Goal: Task Accomplishment & Management: Manage account settings

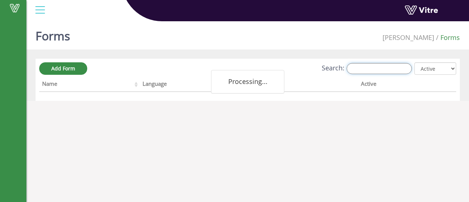
click at [359, 70] on input "Search:" at bounding box center [379, 68] width 65 height 11
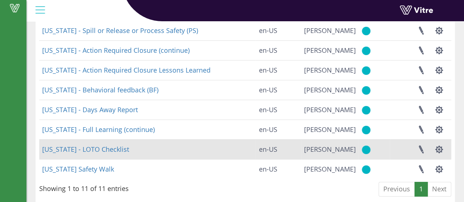
scroll to position [141, 0]
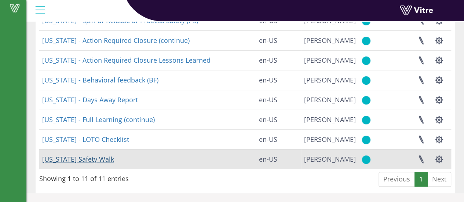
type input "geo"
click at [89, 160] on link "[US_STATE] Safety Walk" at bounding box center [78, 159] width 72 height 9
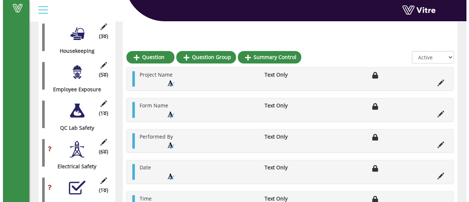
scroll to position [374, 0]
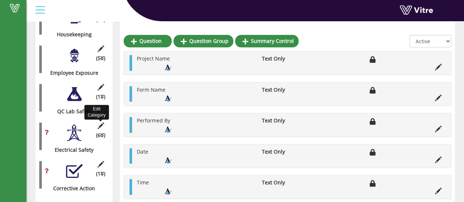
click at [102, 122] on icon at bounding box center [100, 125] width 9 height 7
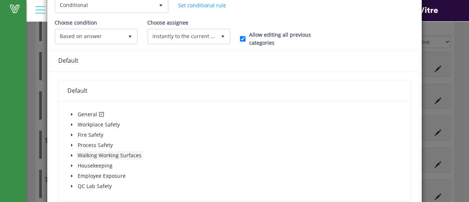
scroll to position [147, 0]
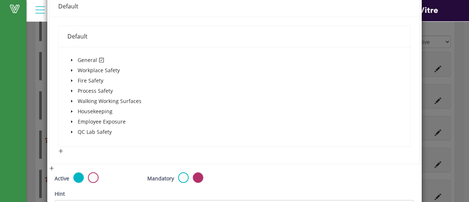
click at [71, 59] on icon "caret-down" at bounding box center [71, 60] width 1 height 3
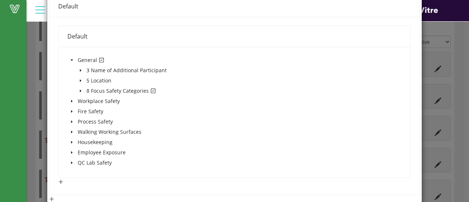
click at [79, 89] on icon "caret-down" at bounding box center [81, 91] width 4 height 4
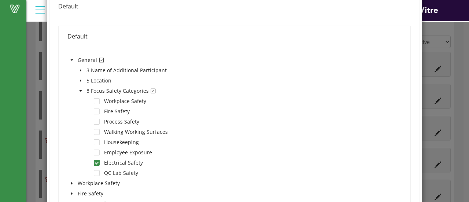
scroll to position [0, 0]
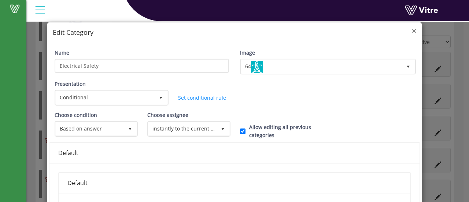
click at [412, 32] on span "×" at bounding box center [414, 31] width 4 height 10
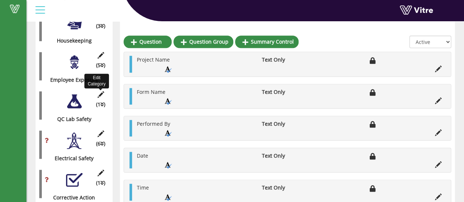
click at [102, 91] on icon at bounding box center [100, 94] width 9 height 7
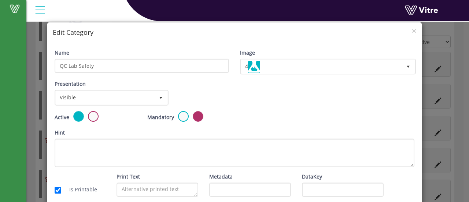
scroll to position [34, 0]
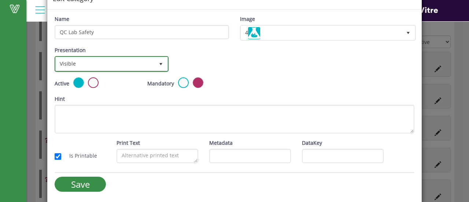
click at [160, 62] on span "select" at bounding box center [161, 64] width 6 height 6
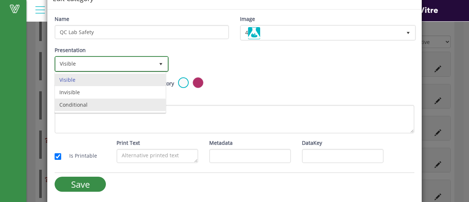
click at [80, 103] on li "Conditional" at bounding box center [110, 105] width 111 height 12
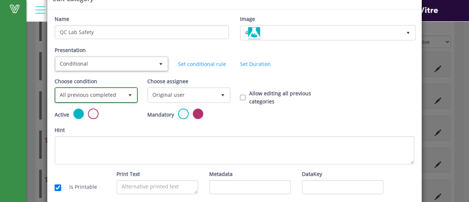
click at [130, 96] on span "select" at bounding box center [130, 95] width 6 height 6
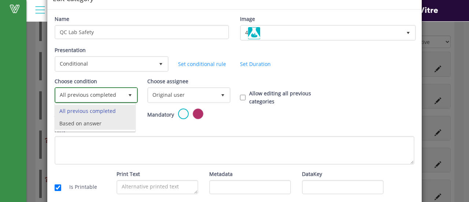
click at [100, 121] on li "Based on answer" at bounding box center [95, 123] width 80 height 12
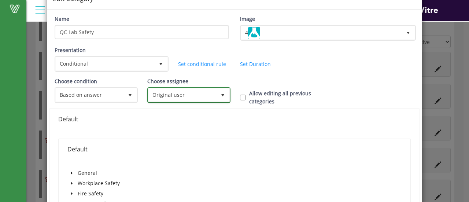
click at [220, 93] on span "select" at bounding box center [223, 95] width 6 height 6
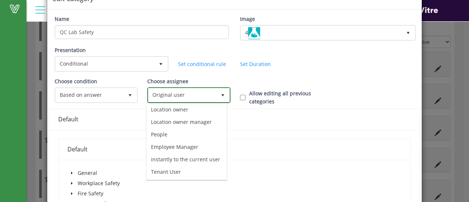
scroll to position [58, 0]
click at [198, 153] on li "instantly to the current user" at bounding box center [187, 159] width 80 height 12
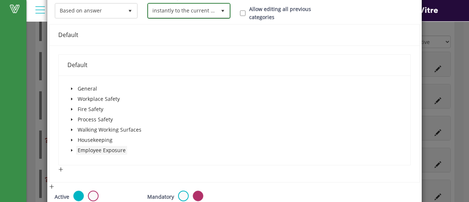
scroll to position [107, 0]
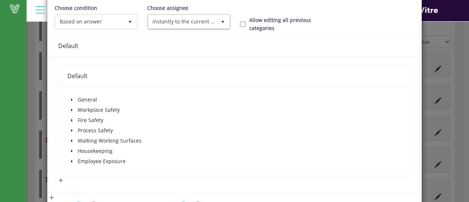
click at [72, 99] on icon "caret-down" at bounding box center [72, 100] width 4 height 4
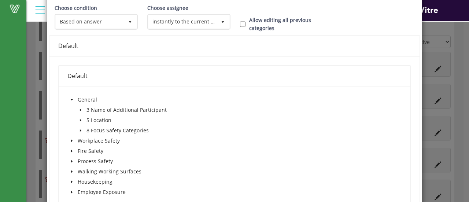
click at [80, 131] on icon "caret-down" at bounding box center [81, 131] width 4 height 4
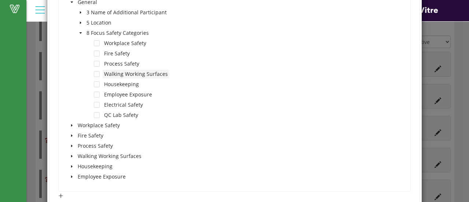
scroll to position [217, 0]
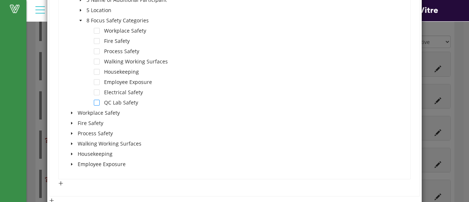
click at [96, 100] on span at bounding box center [97, 103] width 6 height 6
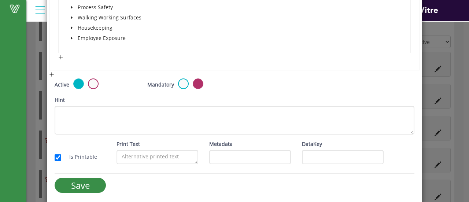
scroll to position [344, 0]
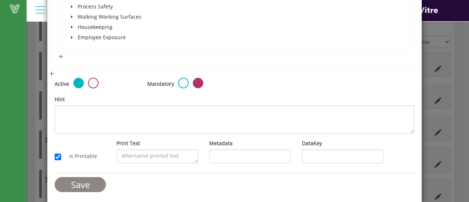
click at [92, 180] on input "Save" at bounding box center [80, 184] width 51 height 15
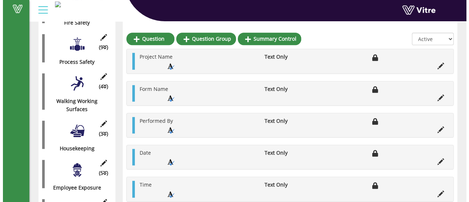
scroll to position [264, 0]
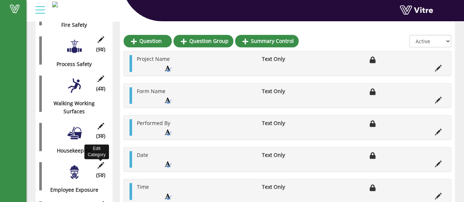
click at [102, 162] on icon at bounding box center [100, 165] width 9 height 7
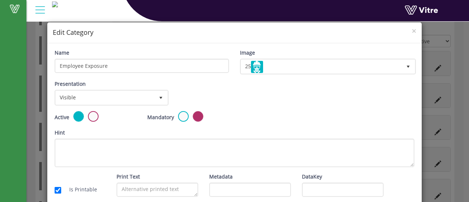
scroll to position [34, 0]
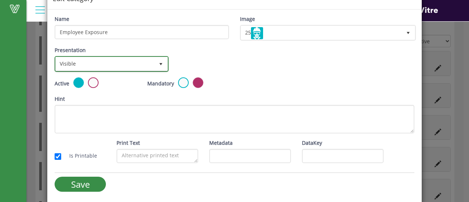
click at [158, 61] on span "select" at bounding box center [161, 64] width 6 height 6
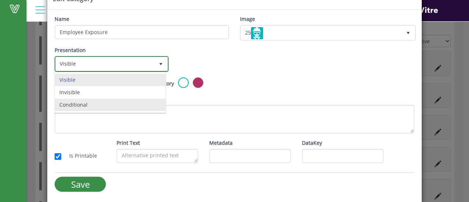
click at [75, 103] on li "Conditional" at bounding box center [110, 105] width 111 height 12
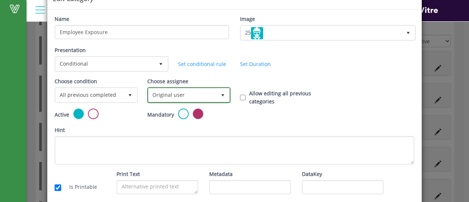
click at [198, 92] on span "Original user" at bounding box center [183, 94] width 68 height 13
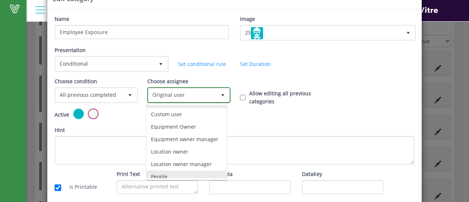
scroll to position [0, 0]
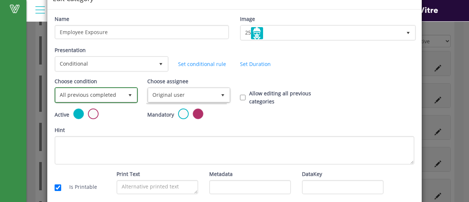
click at [128, 94] on span "select" at bounding box center [130, 95] width 6 height 6
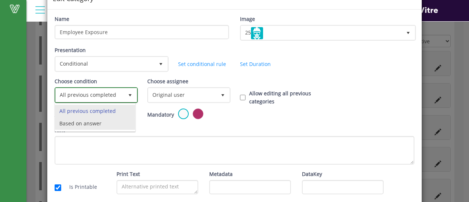
click at [86, 122] on li "Based on answer" at bounding box center [95, 123] width 80 height 12
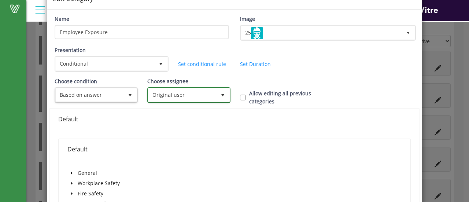
click at [217, 92] on span "select" at bounding box center [222, 94] width 13 height 13
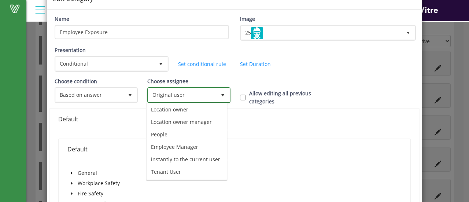
scroll to position [60, 0]
click at [195, 153] on li "instantly to the current user" at bounding box center [187, 159] width 80 height 12
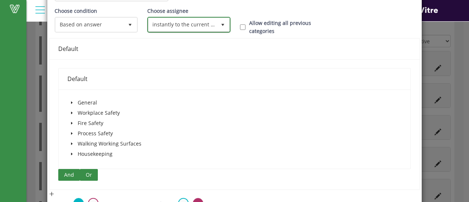
scroll to position [144, 0]
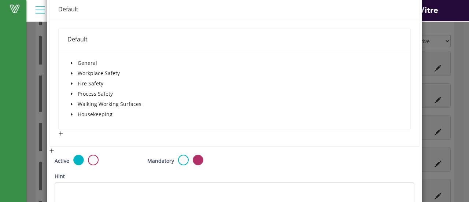
click at [70, 61] on icon "caret-down" at bounding box center [72, 63] width 4 height 4
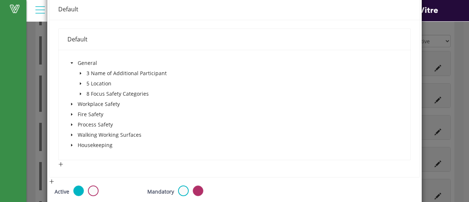
click at [80, 90] on span at bounding box center [80, 93] width 9 height 9
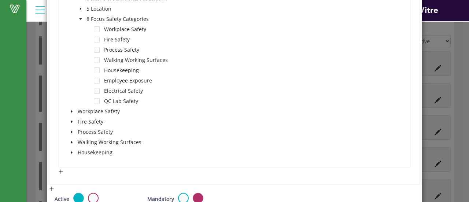
scroll to position [220, 0]
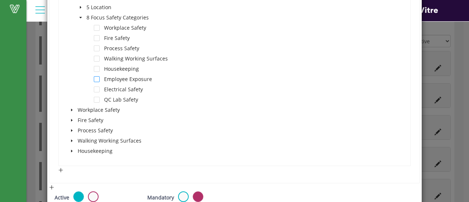
click at [96, 78] on span at bounding box center [97, 79] width 6 height 6
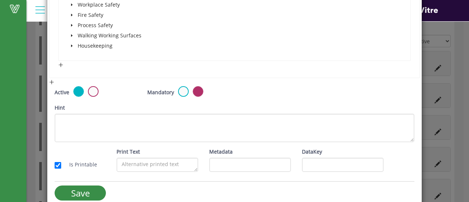
scroll to position [334, 0]
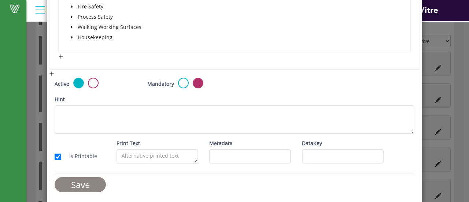
click at [86, 180] on input "Save" at bounding box center [80, 184] width 51 height 15
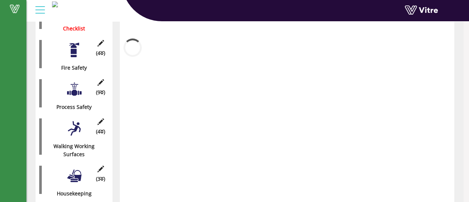
scroll to position [264, 0]
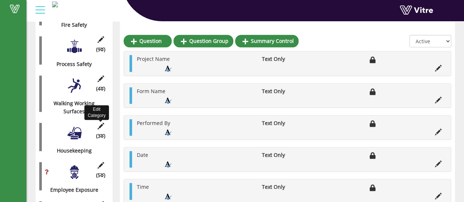
click at [102, 123] on icon at bounding box center [100, 126] width 9 height 7
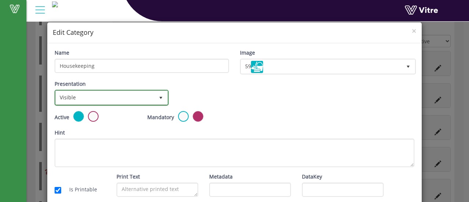
click at [148, 94] on span "Visible" at bounding box center [105, 97] width 99 height 13
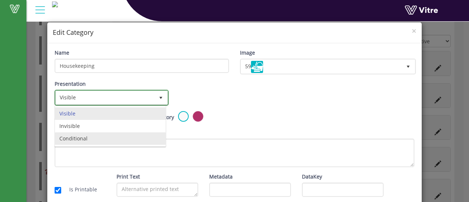
click at [76, 138] on li "Conditional" at bounding box center [110, 138] width 111 height 12
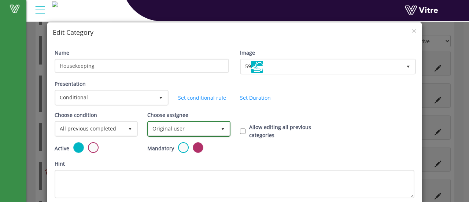
click at [193, 125] on span "Original user" at bounding box center [183, 128] width 68 height 13
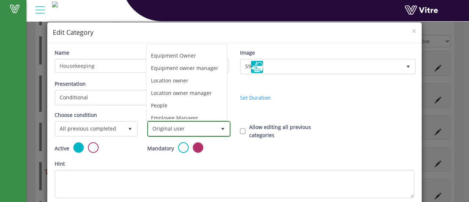
scroll to position [20, 0]
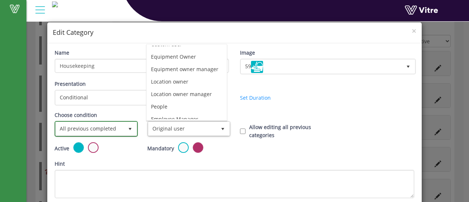
click at [129, 130] on span "select" at bounding box center [130, 129] width 6 height 6
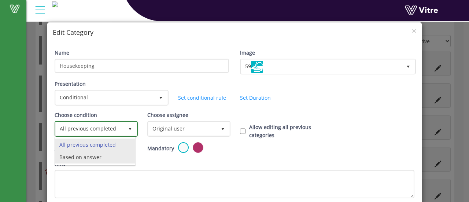
click at [85, 158] on li "Based on answer" at bounding box center [95, 157] width 80 height 12
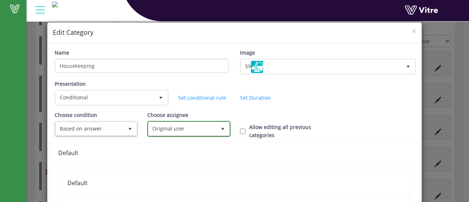
click at [186, 128] on span "Original user" at bounding box center [183, 128] width 68 height 13
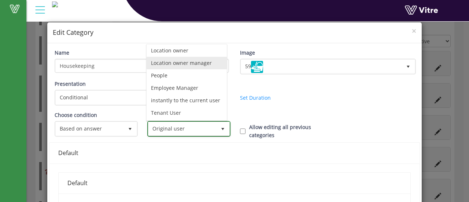
scroll to position [60, 0]
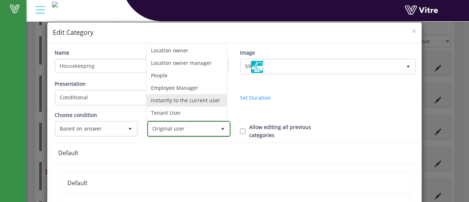
click at [184, 94] on li "instantly to the current user" at bounding box center [187, 100] width 80 height 12
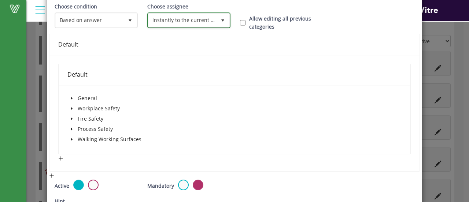
scroll to position [110, 0]
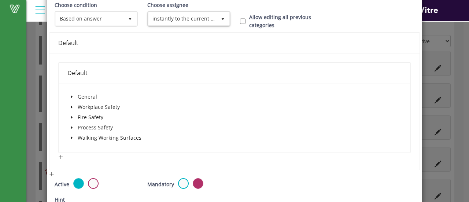
click at [71, 96] on icon "caret-down" at bounding box center [71, 97] width 1 height 3
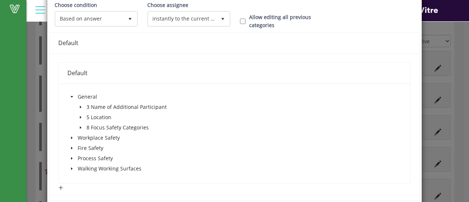
click at [80, 127] on icon "caret-down" at bounding box center [80, 128] width 1 height 3
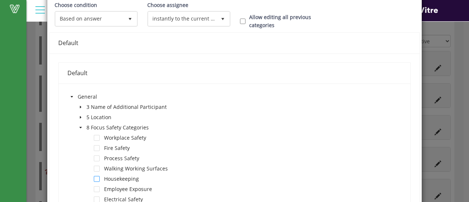
click at [96, 179] on span at bounding box center [97, 179] width 6 height 6
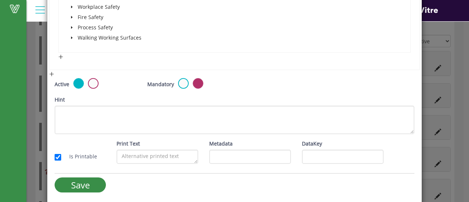
scroll to position [323, 0]
click at [88, 180] on input "Save" at bounding box center [80, 184] width 51 height 15
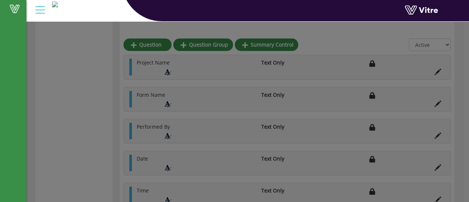
scroll to position [264, 0]
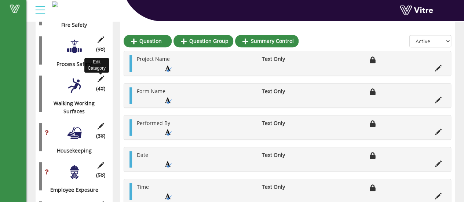
click at [101, 76] on icon at bounding box center [100, 79] width 9 height 7
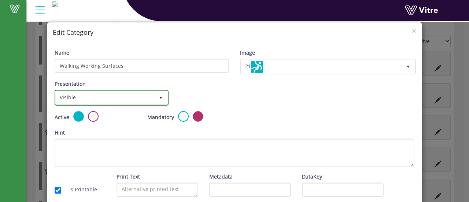
click at [138, 98] on span "Visible" at bounding box center [105, 97] width 99 height 13
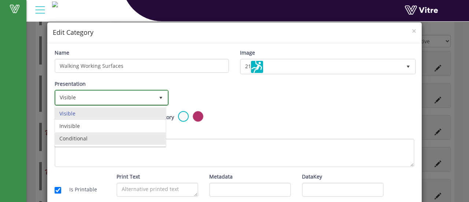
click at [78, 138] on li "Conditional" at bounding box center [110, 138] width 111 height 12
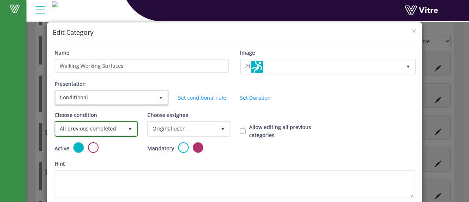
click at [124, 129] on span "select" at bounding box center [130, 128] width 13 height 13
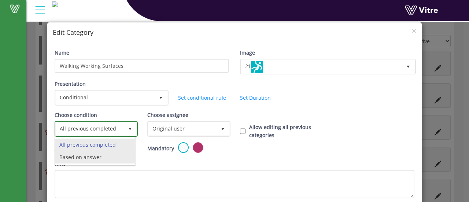
click at [86, 157] on li "Based on answer" at bounding box center [95, 157] width 80 height 12
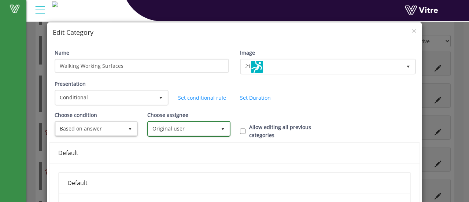
click at [185, 129] on span "Original user" at bounding box center [183, 128] width 68 height 13
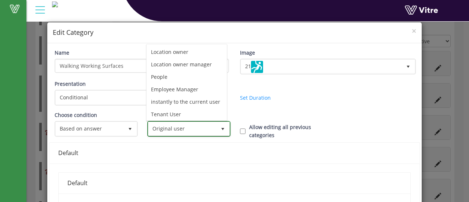
scroll to position [60, 0]
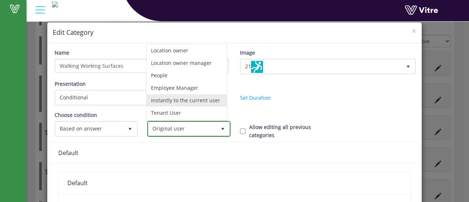
click at [191, 94] on li "instantly to the current user" at bounding box center [187, 100] width 80 height 12
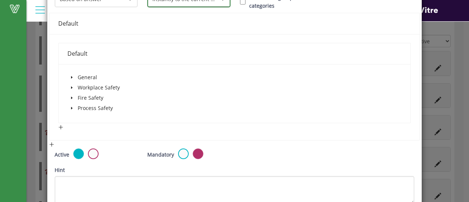
scroll to position [147, 0]
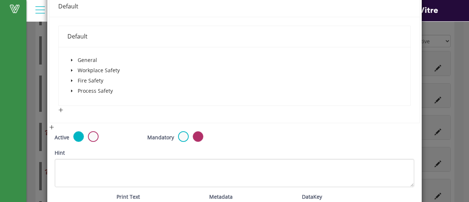
click at [72, 59] on icon "caret-down" at bounding box center [72, 60] width 4 height 4
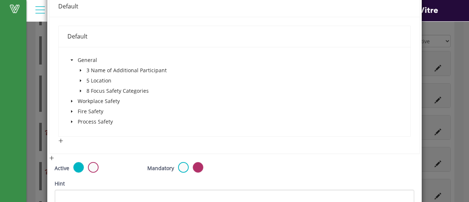
click at [79, 89] on icon "caret-down" at bounding box center [81, 91] width 4 height 4
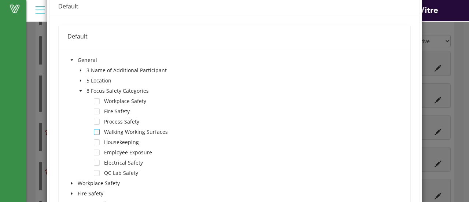
click at [97, 130] on span at bounding box center [97, 132] width 6 height 6
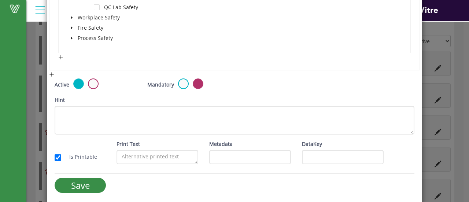
scroll to position [313, 0]
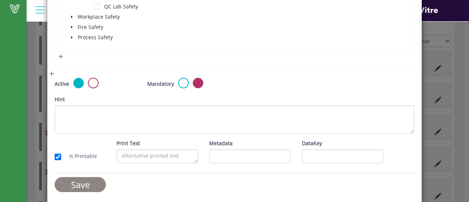
click at [83, 182] on input "Save" at bounding box center [80, 184] width 51 height 15
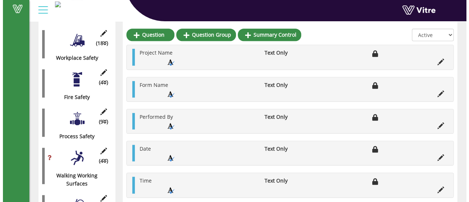
scroll to position [154, 0]
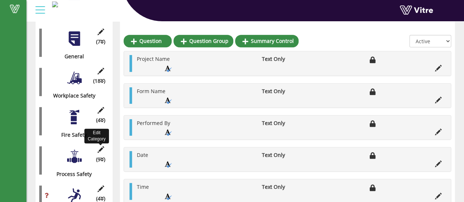
click at [100, 146] on icon at bounding box center [100, 149] width 9 height 7
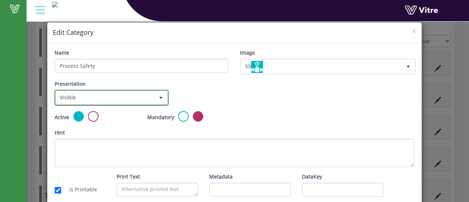
click at [137, 98] on span "Visible" at bounding box center [105, 97] width 99 height 13
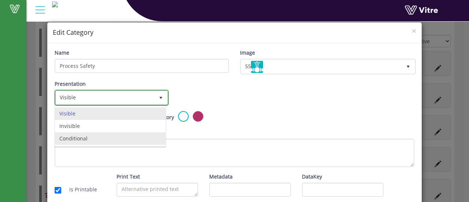
click at [73, 140] on li "Conditional" at bounding box center [110, 138] width 111 height 12
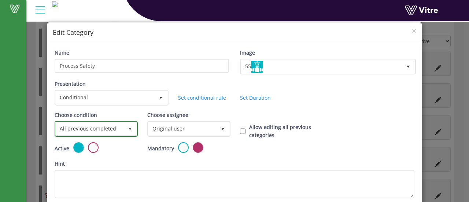
click at [99, 127] on span "All previous completed" at bounding box center [90, 128] width 68 height 13
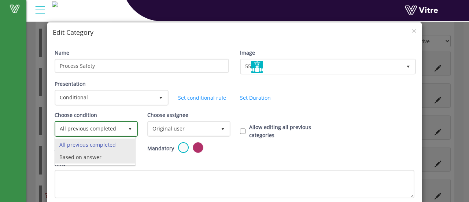
click at [80, 156] on li "Based on answer" at bounding box center [95, 157] width 80 height 12
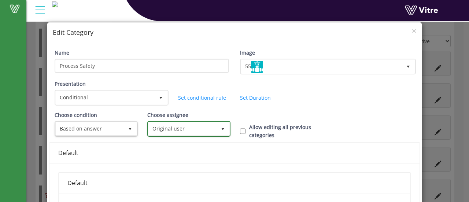
click at [178, 127] on span "Original user" at bounding box center [183, 128] width 68 height 13
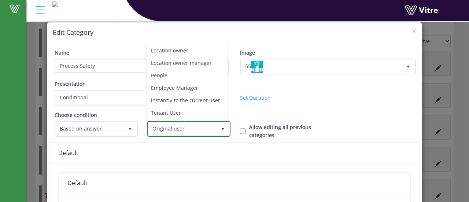
scroll to position [60, 0]
click at [187, 94] on li "instantly to the current user" at bounding box center [187, 100] width 80 height 12
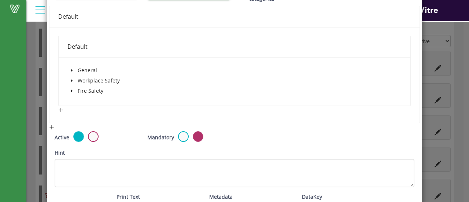
scroll to position [147, 0]
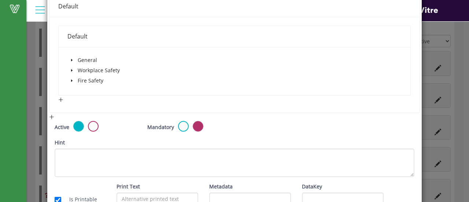
click at [70, 58] on icon "caret-down" at bounding box center [72, 60] width 4 height 4
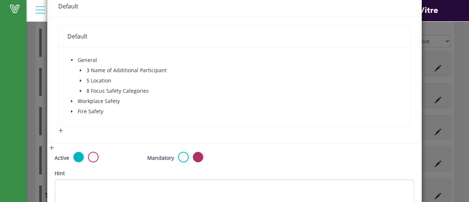
click at [80, 92] on icon "caret-down" at bounding box center [81, 91] width 4 height 4
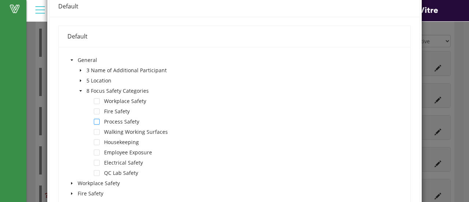
click at [96, 121] on span at bounding box center [97, 122] width 6 height 6
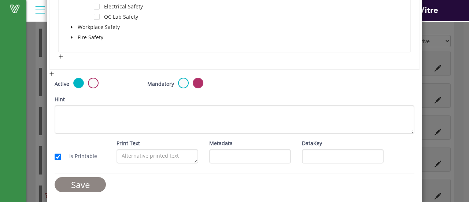
click at [83, 180] on input "Save" at bounding box center [80, 184] width 51 height 15
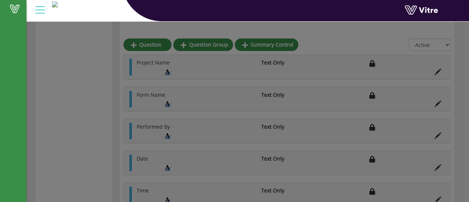
scroll to position [154, 0]
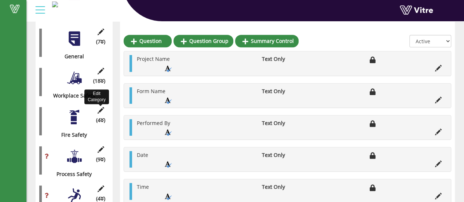
click at [100, 107] on icon at bounding box center [100, 110] width 9 height 7
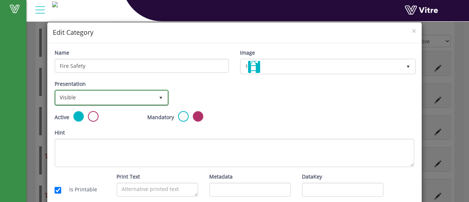
click at [146, 97] on span "Visible" at bounding box center [105, 97] width 99 height 13
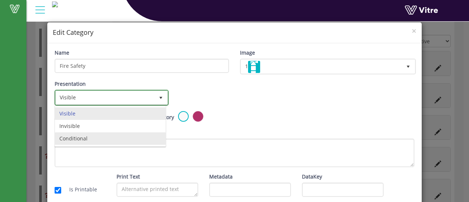
click at [77, 138] on li "Conditional" at bounding box center [110, 138] width 111 height 12
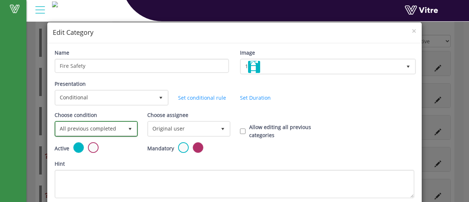
click at [102, 129] on span "All previous completed" at bounding box center [90, 128] width 68 height 13
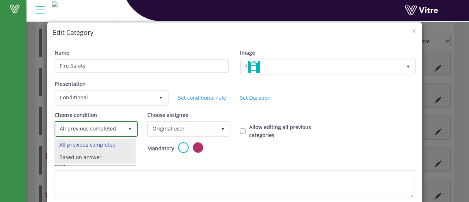
click at [81, 157] on li "Based on answer" at bounding box center [95, 157] width 80 height 12
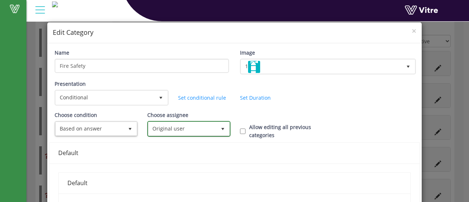
click at [169, 130] on span "Original user" at bounding box center [183, 128] width 68 height 13
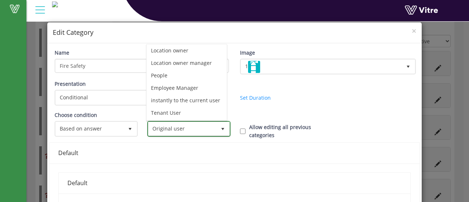
scroll to position [60, 0]
click at [191, 94] on li "instantly to the current user" at bounding box center [187, 100] width 80 height 12
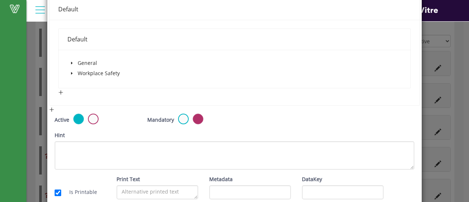
scroll to position [147, 0]
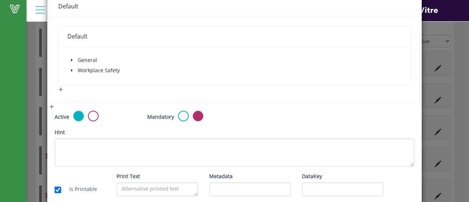
click at [72, 60] on icon "caret-down" at bounding box center [72, 60] width 4 height 4
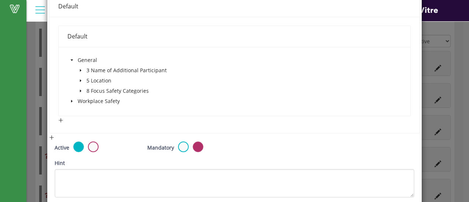
click at [80, 90] on icon "caret-down" at bounding box center [80, 91] width 1 height 3
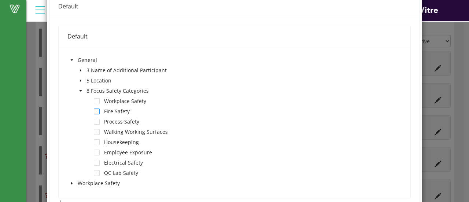
click at [97, 111] on span at bounding box center [97, 112] width 6 height 6
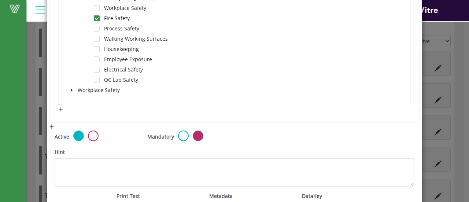
scroll to position [293, 0]
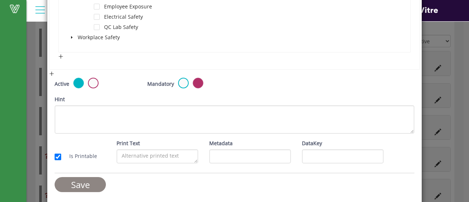
click at [81, 178] on input "Save" at bounding box center [80, 184] width 51 height 15
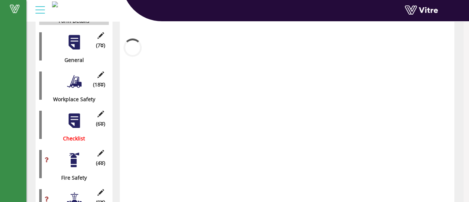
scroll to position [154, 0]
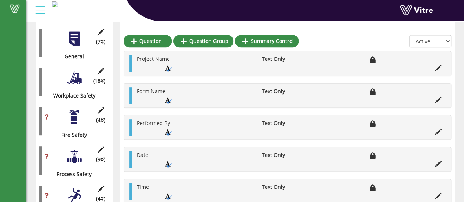
click at [77, 71] on div at bounding box center [74, 78] width 17 height 17
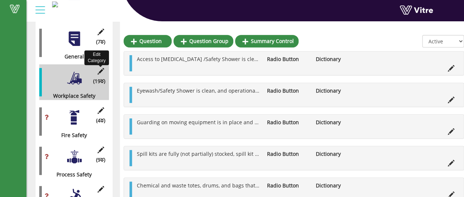
click at [100, 68] on icon at bounding box center [100, 71] width 9 height 7
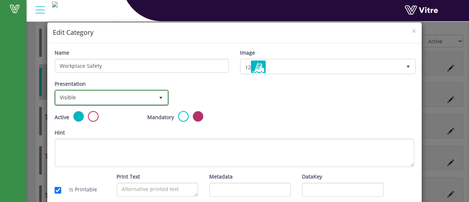
click at [99, 96] on span "Visible" at bounding box center [105, 97] width 99 height 13
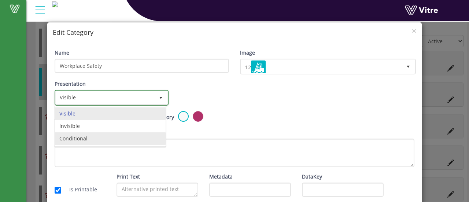
click at [72, 139] on li "Conditional" at bounding box center [110, 138] width 111 height 12
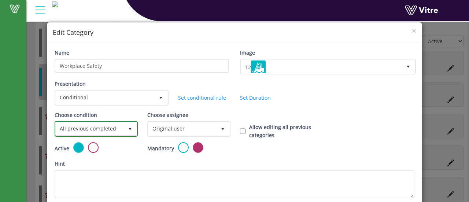
click at [73, 130] on span "All previous completed" at bounding box center [90, 128] width 68 height 13
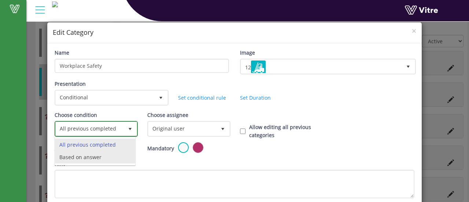
click at [68, 157] on li "Based on answer" at bounding box center [95, 157] width 80 height 12
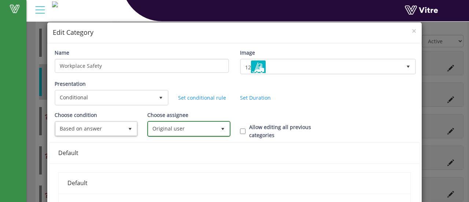
click at [168, 126] on span "Original user" at bounding box center [183, 128] width 68 height 13
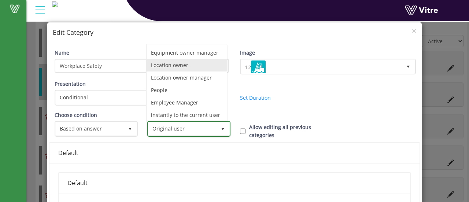
scroll to position [60, 0]
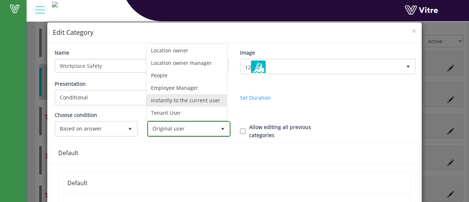
click at [172, 94] on li "instantly to the current user" at bounding box center [187, 100] width 80 height 12
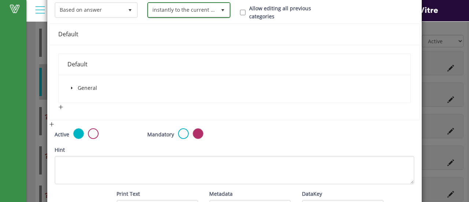
scroll to position [147, 0]
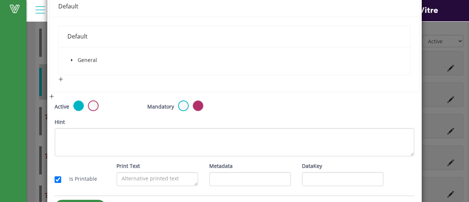
click at [73, 59] on span at bounding box center [71, 60] width 9 height 9
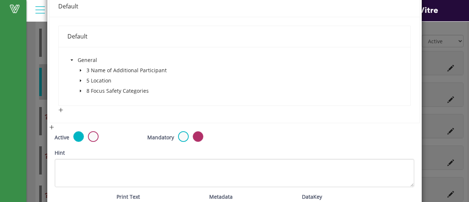
click at [80, 90] on icon "caret-down" at bounding box center [80, 91] width 1 height 3
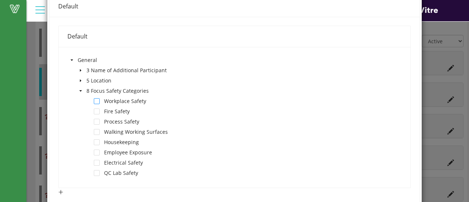
click at [95, 100] on span at bounding box center [97, 101] width 6 height 6
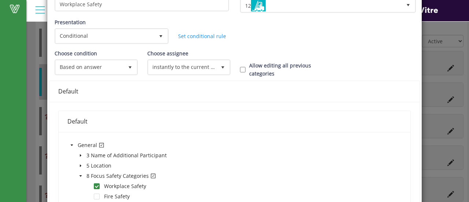
scroll to position [282, 0]
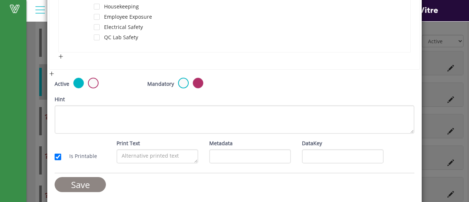
click at [87, 179] on input "Save" at bounding box center [80, 184] width 51 height 15
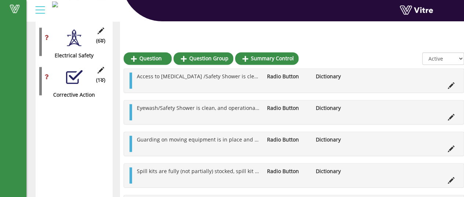
scroll to position [475, 0]
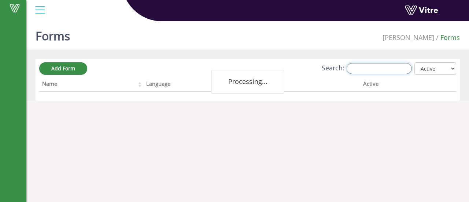
click at [364, 66] on input "Search:" at bounding box center [379, 68] width 65 height 11
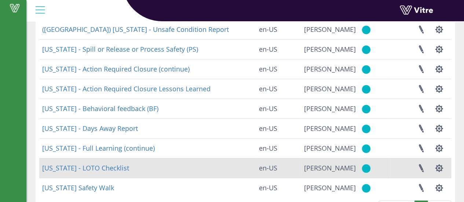
scroll to position [141, 0]
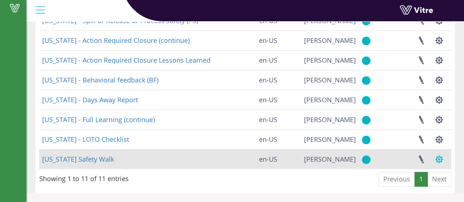
type input "geo"
click at [439, 160] on button "button" at bounding box center [439, 159] width 18 height 19
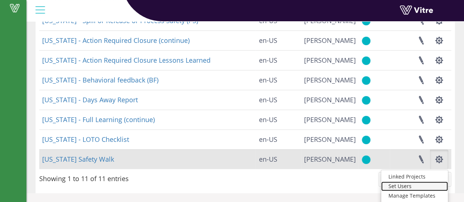
click at [409, 187] on link "Set Users" at bounding box center [414, 187] width 67 height 10
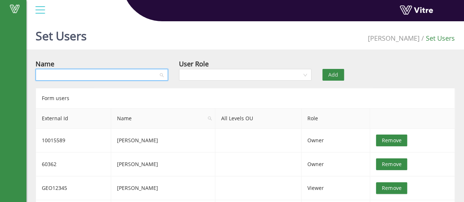
click at [94, 75] on input "search" at bounding box center [99, 74] width 118 height 11
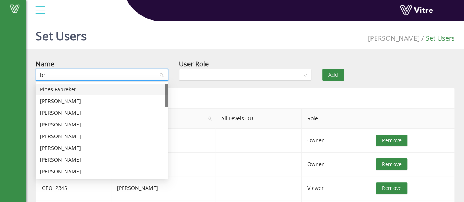
type input "b"
type input "david f"
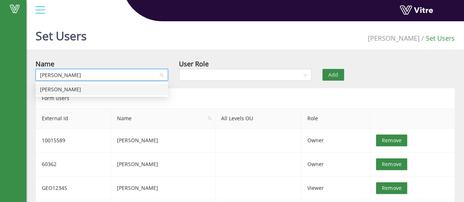
click at [71, 90] on div "David Faulkner" at bounding box center [102, 89] width 124 height 8
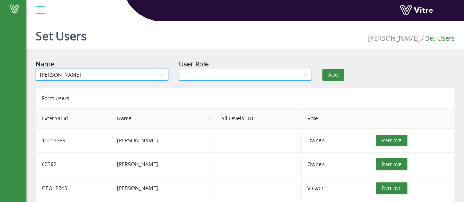
click at [191, 72] on input "search" at bounding box center [242, 74] width 118 height 11
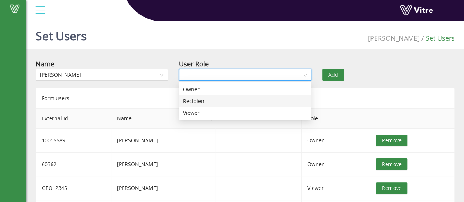
click at [198, 100] on div "Recipient" at bounding box center [245, 101] width 124 height 8
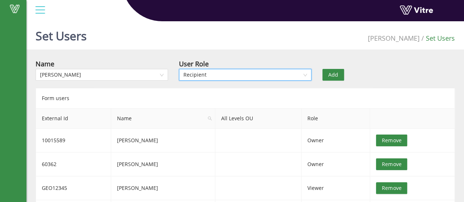
click at [333, 73] on span "Add" at bounding box center [333, 75] width 10 height 8
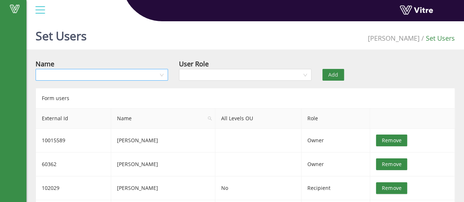
click at [121, 75] on input "search" at bounding box center [99, 74] width 118 height 11
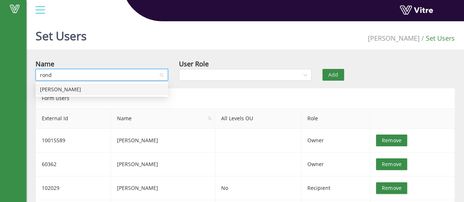
type input "ronda"
click at [65, 89] on div "[PERSON_NAME]" at bounding box center [102, 89] width 124 height 8
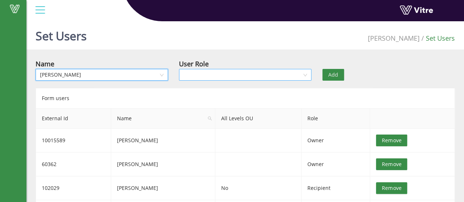
click at [191, 74] on input "search" at bounding box center [242, 74] width 118 height 11
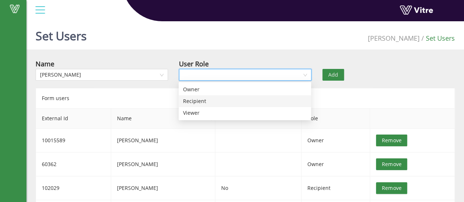
click at [193, 100] on div "Recipient" at bounding box center [245, 101] width 124 height 8
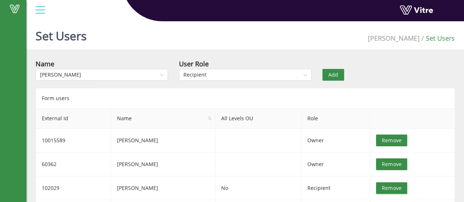
click at [335, 76] on span "Add" at bounding box center [333, 75] width 10 height 8
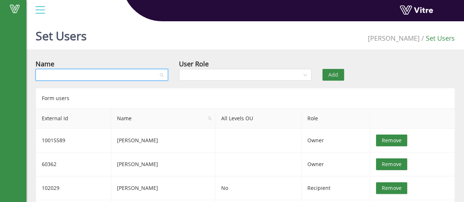
click at [142, 73] on input "search" at bounding box center [99, 74] width 118 height 11
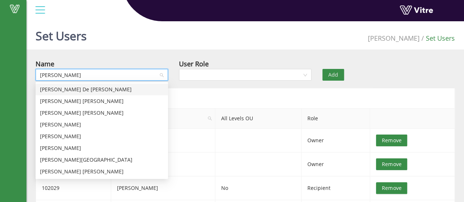
type input "jose"
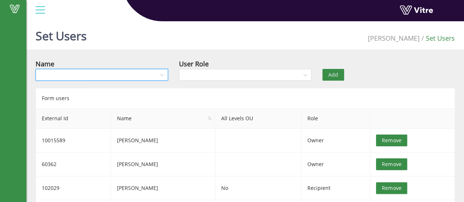
click at [142, 73] on input "search" at bounding box center [99, 74] width 118 height 11
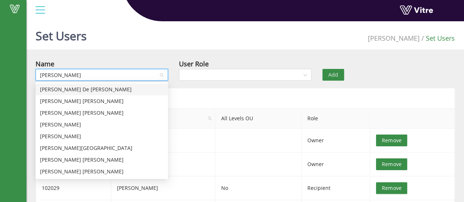
type input "jose p"
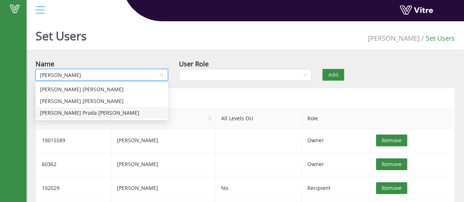
click at [70, 115] on div "[PERSON_NAME]" at bounding box center [102, 113] width 124 height 8
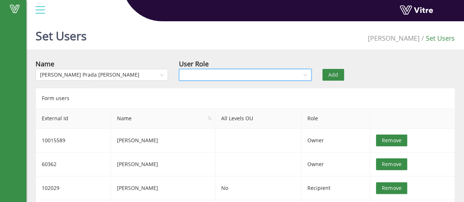
click at [200, 74] on input "search" at bounding box center [242, 74] width 118 height 11
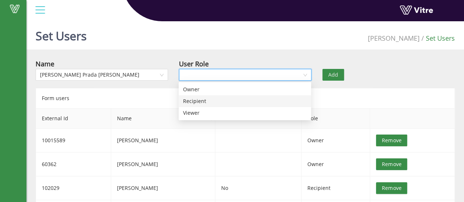
click at [195, 102] on div "Recipient" at bounding box center [245, 101] width 124 height 8
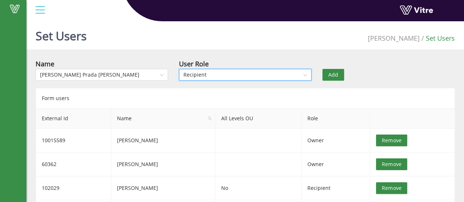
click at [335, 74] on span "Add" at bounding box center [333, 75] width 10 height 8
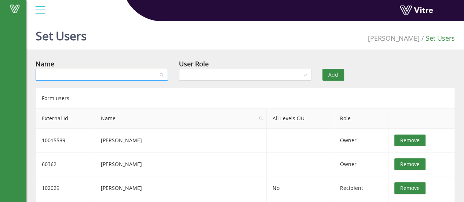
click at [130, 72] on input "search" at bounding box center [99, 74] width 118 height 11
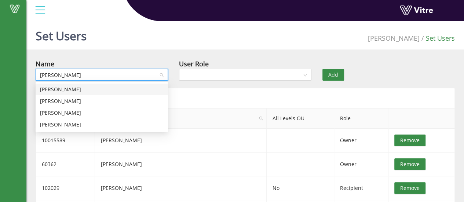
type input "Dan s"
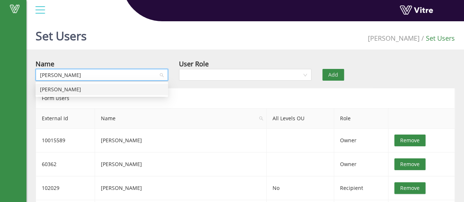
click at [59, 90] on div "[PERSON_NAME]" at bounding box center [102, 89] width 124 height 8
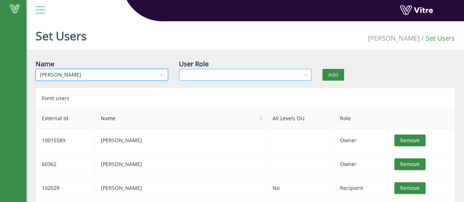
click at [211, 76] on input "search" at bounding box center [242, 74] width 118 height 11
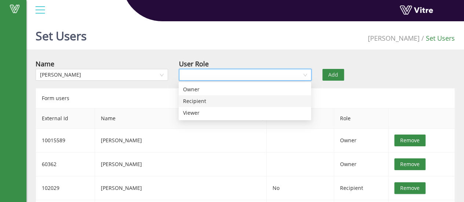
click at [193, 102] on div "Recipient" at bounding box center [245, 101] width 124 height 8
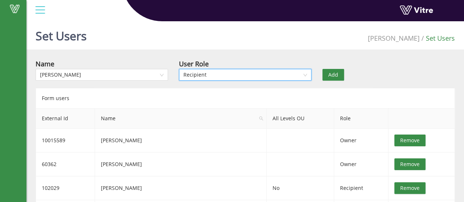
click at [333, 76] on span "Add" at bounding box center [333, 75] width 10 height 8
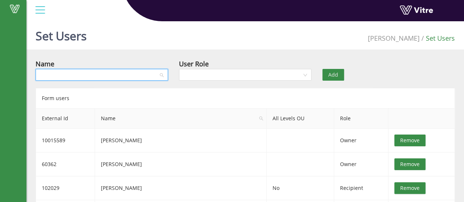
click at [152, 74] on input "search" at bounding box center [99, 74] width 118 height 11
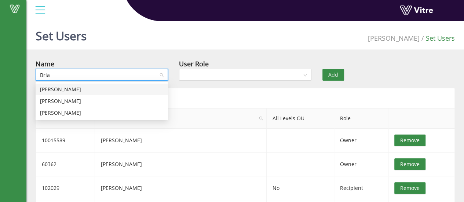
type input "Brian"
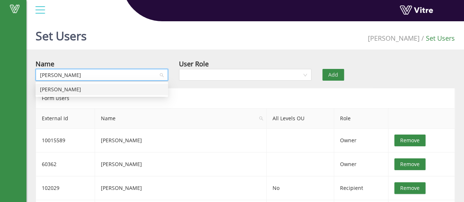
click at [51, 88] on div "[PERSON_NAME]" at bounding box center [102, 89] width 124 height 8
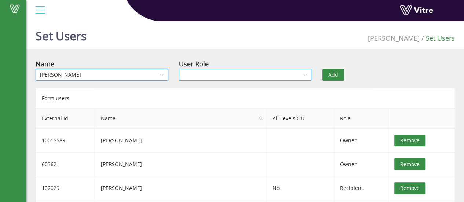
click at [205, 74] on input "search" at bounding box center [242, 74] width 118 height 11
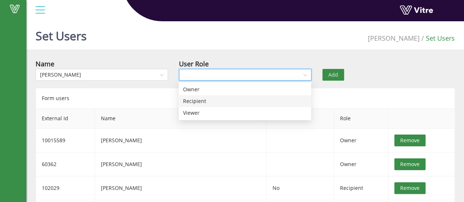
click at [197, 100] on div "Recipient" at bounding box center [245, 101] width 124 height 8
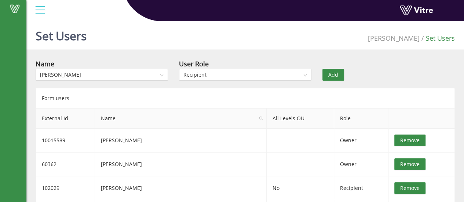
click at [330, 75] on span "Add" at bounding box center [333, 75] width 10 height 8
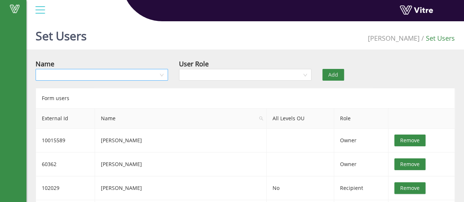
click at [81, 72] on input "search" at bounding box center [99, 74] width 118 height 11
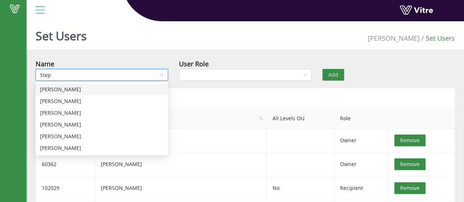
type input "Steph"
click at [68, 136] on div "[PERSON_NAME]" at bounding box center [102, 136] width 124 height 8
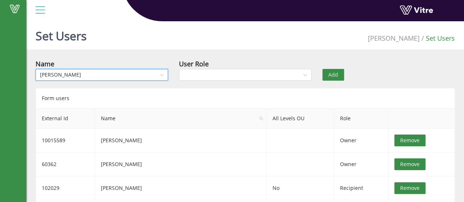
scroll to position [9811, 0]
click at [95, 74] on span "[PERSON_NAME]" at bounding box center [102, 74] width 124 height 11
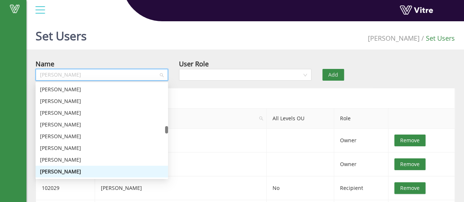
click at [92, 74] on span "[PERSON_NAME]" at bounding box center [102, 74] width 124 height 11
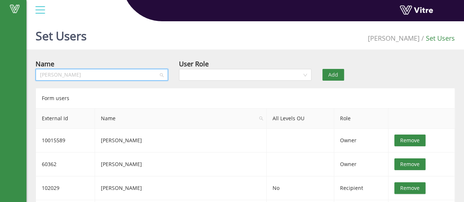
click at [87, 74] on span "[PERSON_NAME]" at bounding box center [102, 74] width 124 height 11
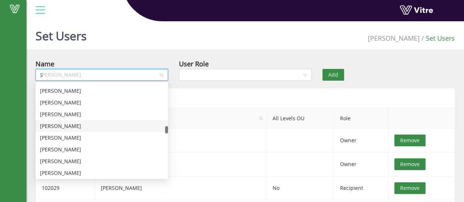
scroll to position [0, 0]
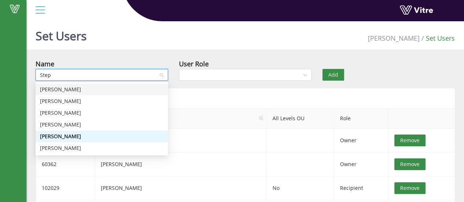
type input "Steph"
click at [69, 112] on div "[PERSON_NAME]" at bounding box center [102, 113] width 124 height 8
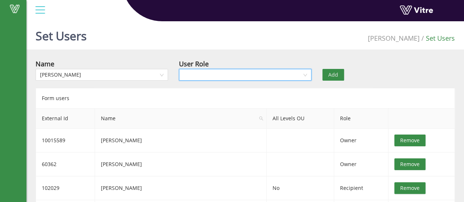
click at [196, 74] on input "search" at bounding box center [242, 74] width 118 height 11
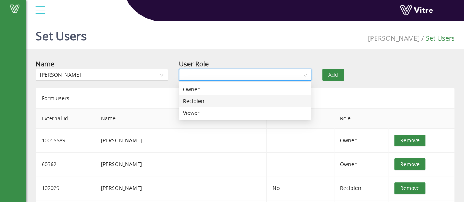
click at [196, 100] on div "Recipient" at bounding box center [245, 101] width 124 height 8
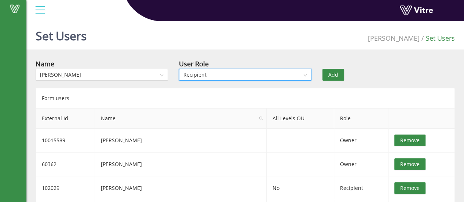
click at [332, 76] on span "Add" at bounding box center [333, 75] width 10 height 8
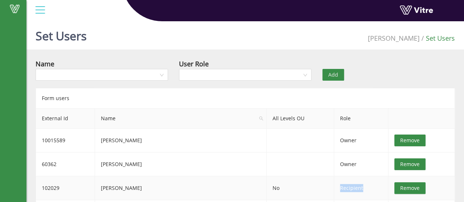
drag, startPoint x: 334, startPoint y: 189, endPoint x: 310, endPoint y: 190, distance: 24.2
click at [334, 190] on td "Recipient" at bounding box center [361, 188] width 54 height 24
copy span "Recipient"
